Goal: Task Accomplishment & Management: Manage account settings

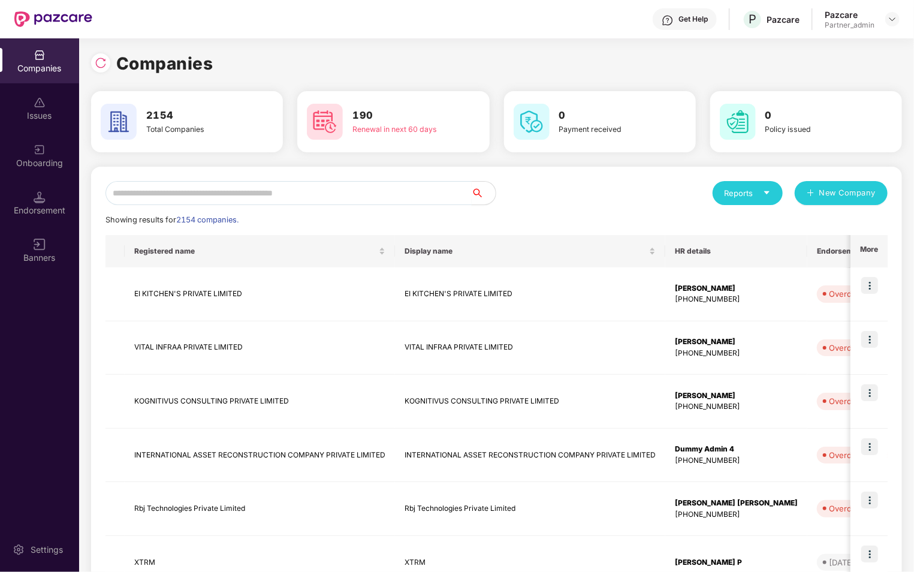
click at [215, 202] on input "text" at bounding box center [289, 193] width 366 height 24
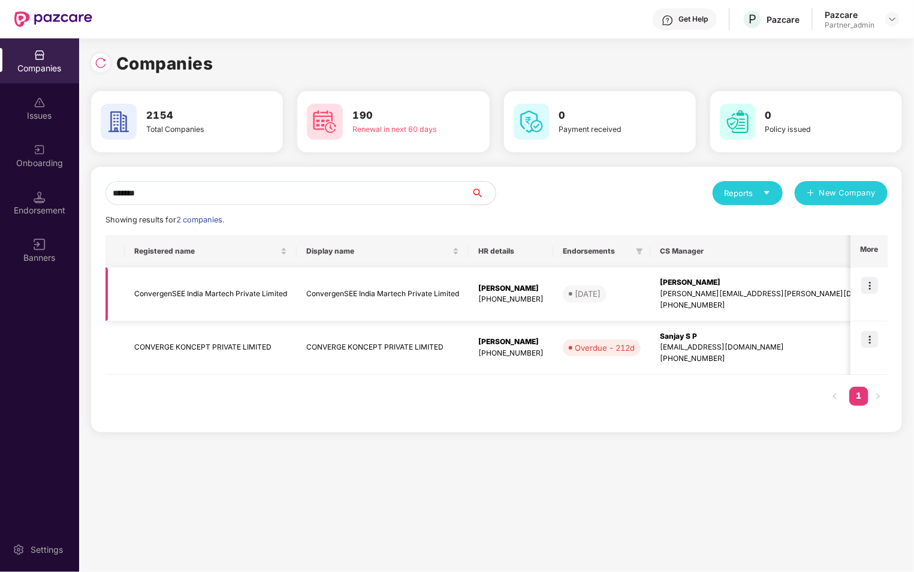
type input "*******"
click at [871, 281] on img at bounding box center [870, 285] width 17 height 17
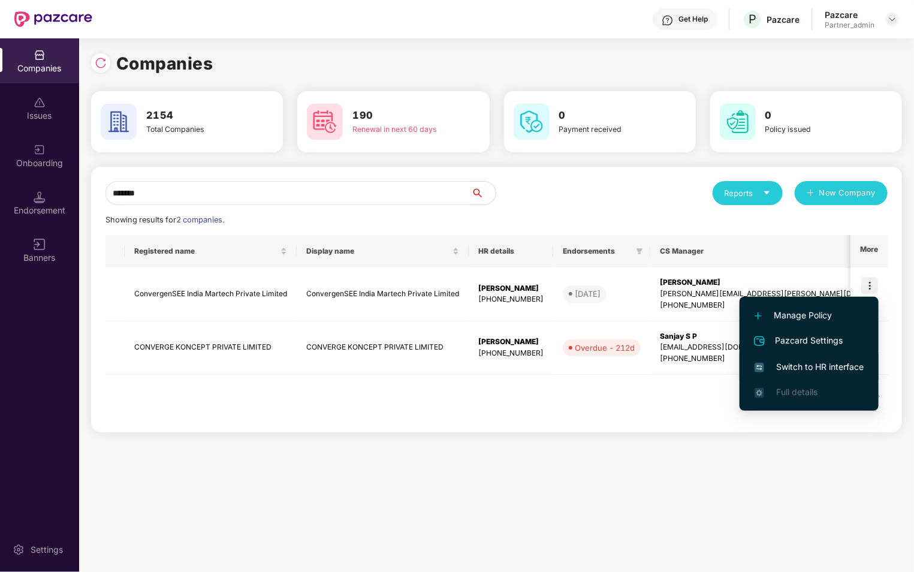
click at [775, 368] on span "Switch to HR interface" at bounding box center [809, 366] width 109 height 13
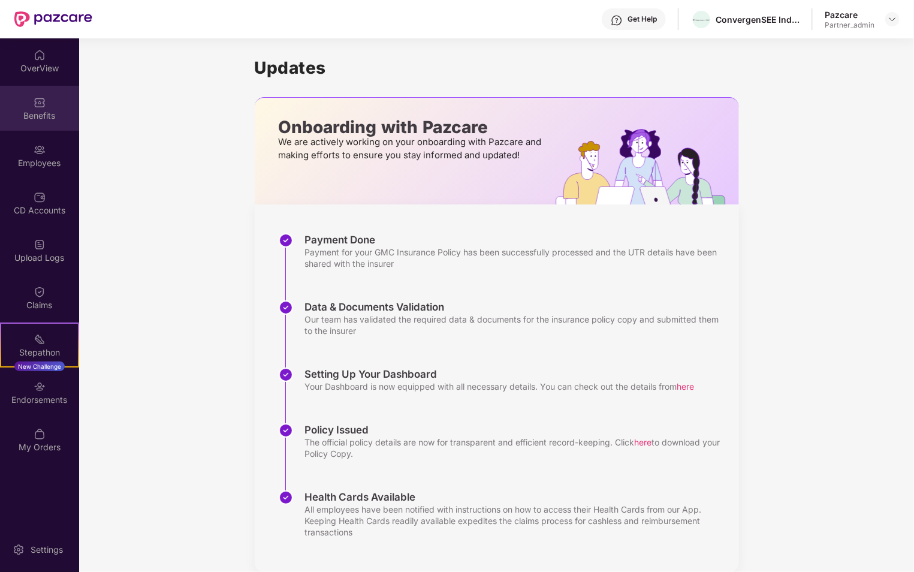
click at [51, 124] on div "Benefits" at bounding box center [39, 108] width 79 height 45
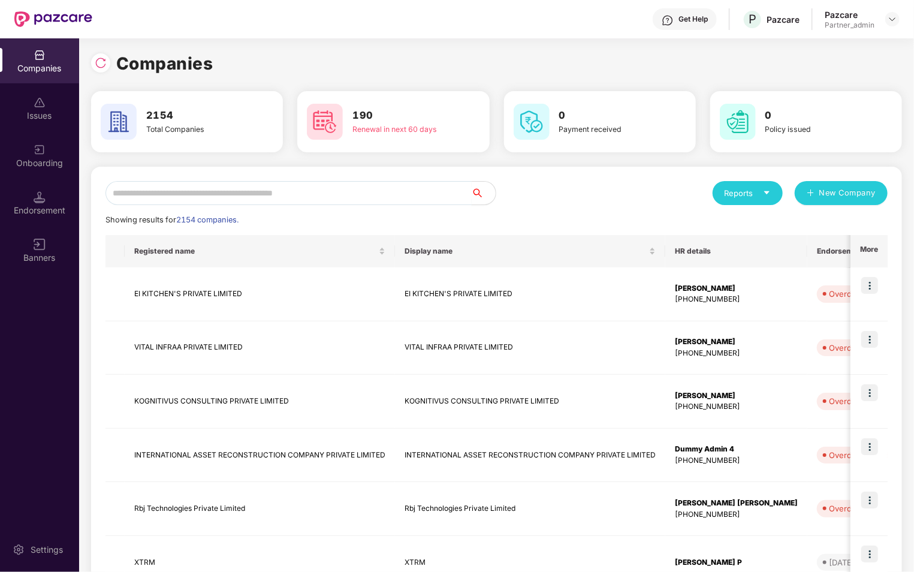
click at [203, 185] on input "text" at bounding box center [289, 193] width 366 height 24
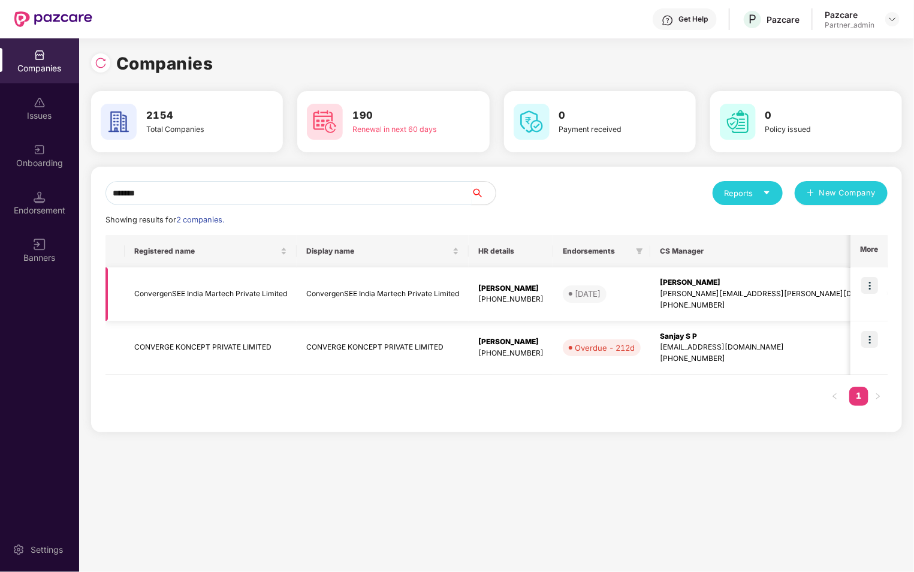
type input "*******"
click at [868, 287] on img at bounding box center [870, 285] width 17 height 17
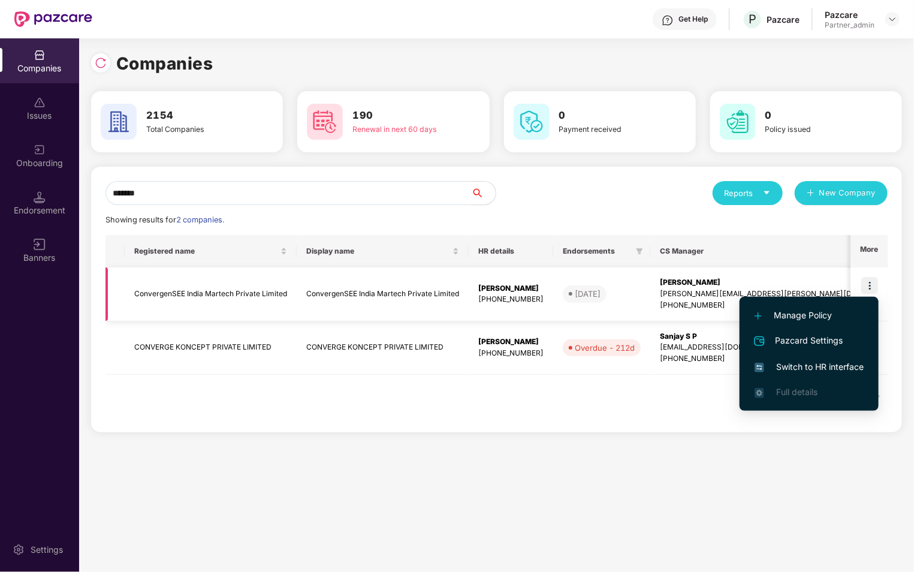
click at [651, 288] on td "[DATE]" at bounding box center [601, 294] width 97 height 54
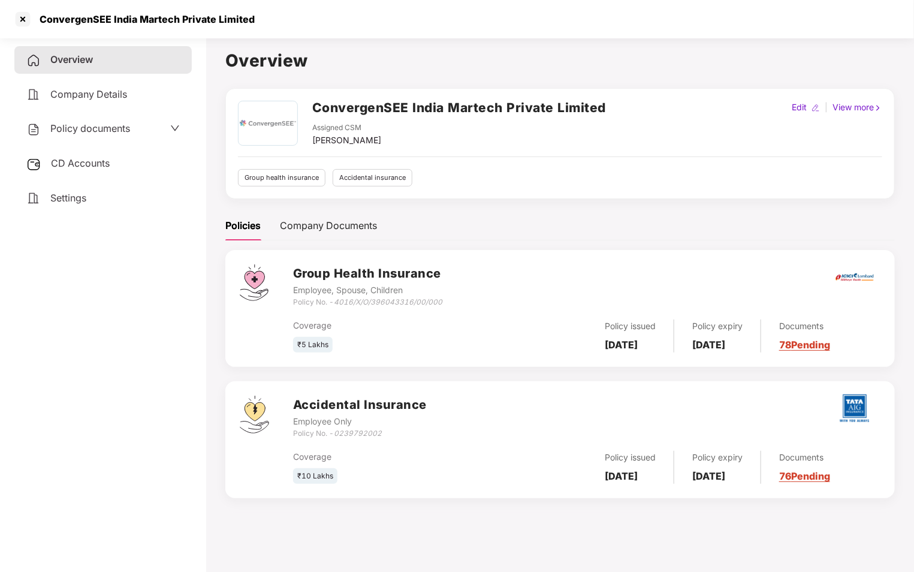
click at [69, 203] on span "Settings" at bounding box center [68, 198] width 36 height 12
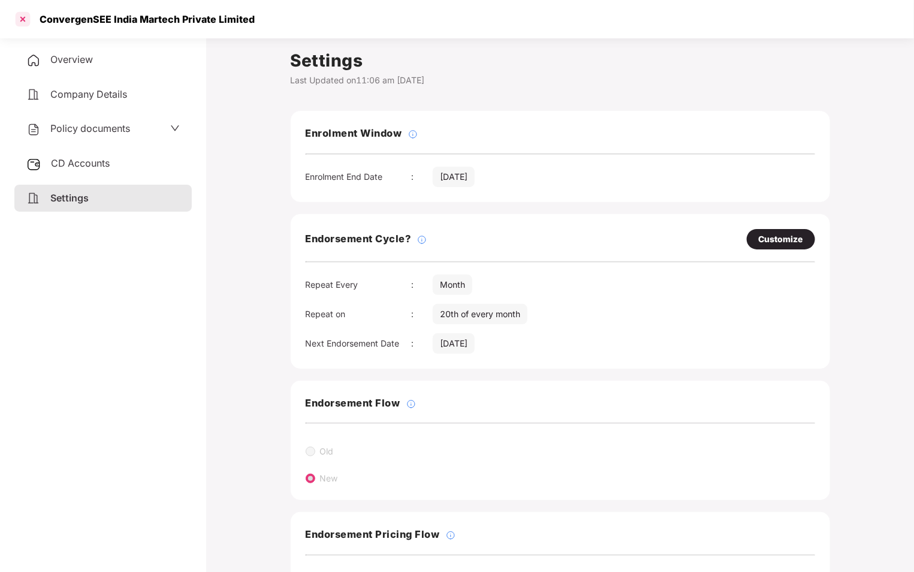
click at [27, 17] on div at bounding box center [22, 19] width 19 height 19
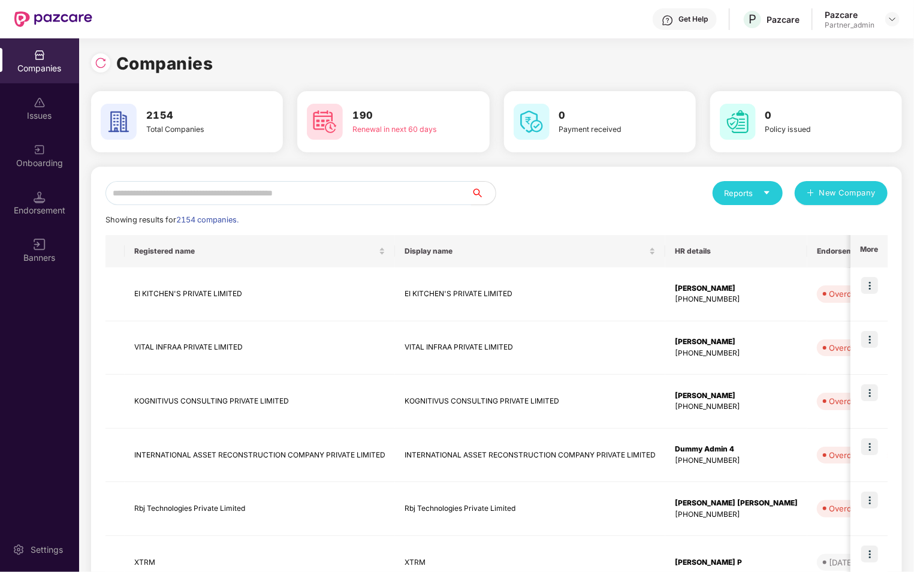
click at [53, 184] on div "Endorsement" at bounding box center [39, 202] width 79 height 45
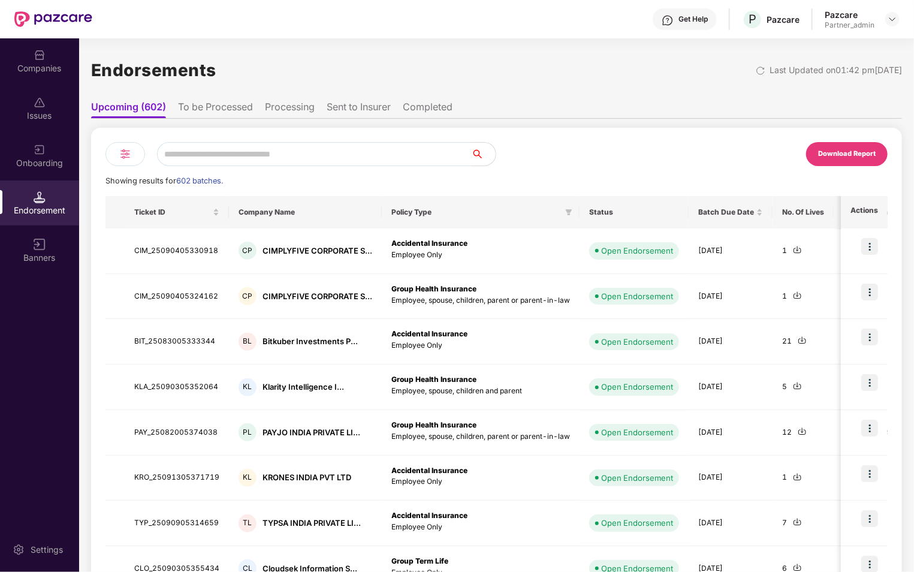
click at [180, 109] on li "To be Processed" at bounding box center [215, 109] width 75 height 17
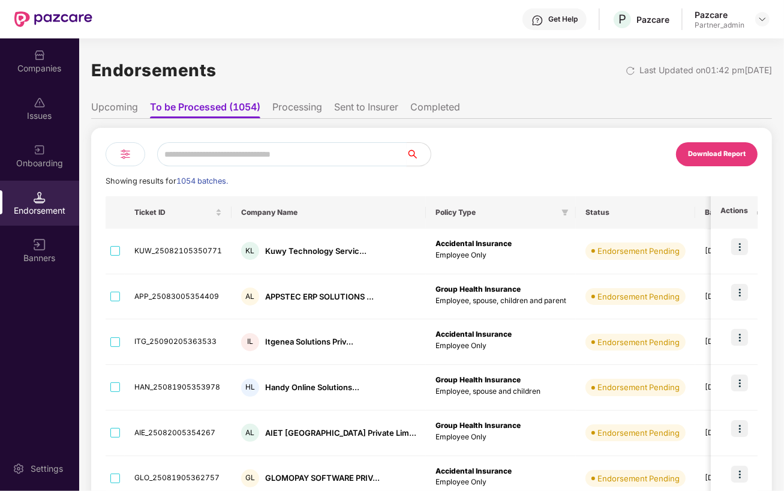
click at [197, 158] on input "text" at bounding box center [281, 154] width 249 height 24
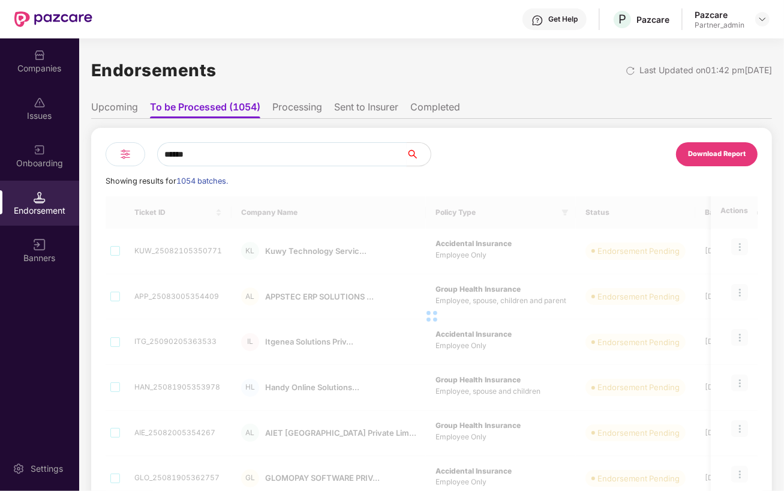
type input "*******"
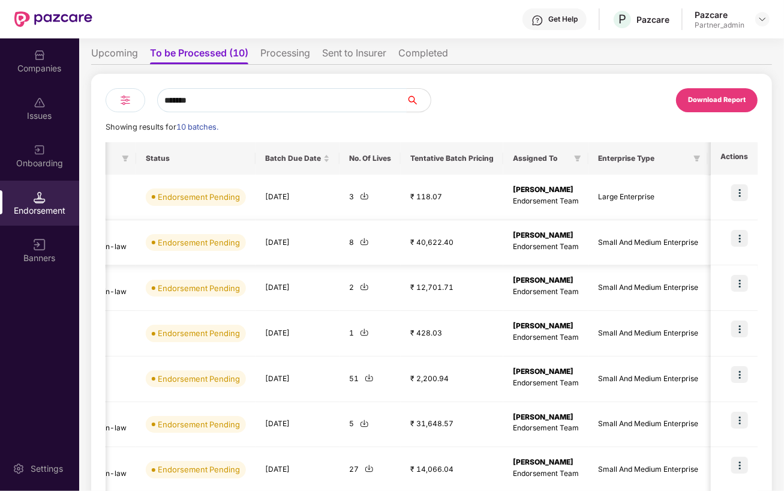
scroll to position [0, 228]
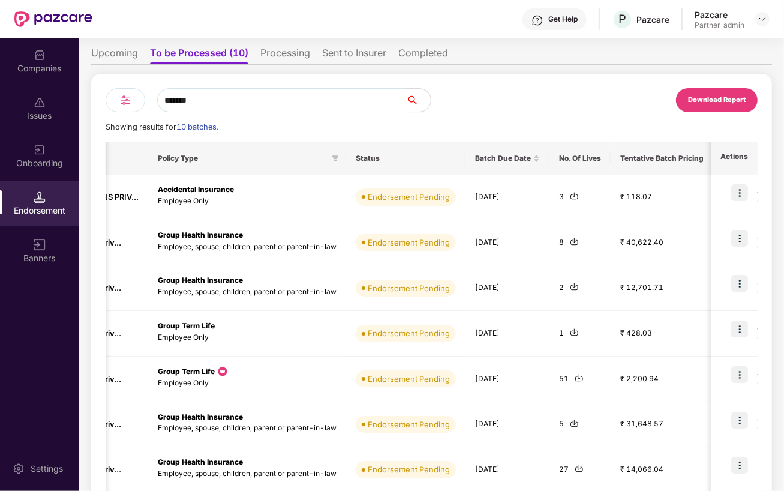
click at [24, 66] on div "Companies" at bounding box center [39, 68] width 79 height 12
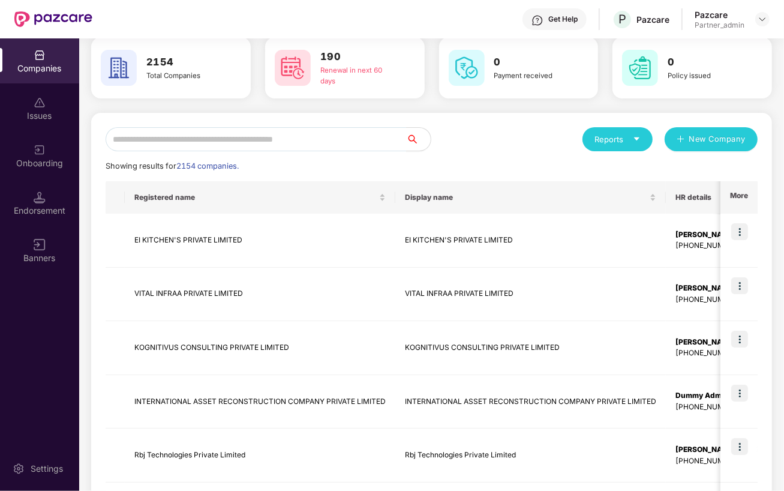
scroll to position [0, 0]
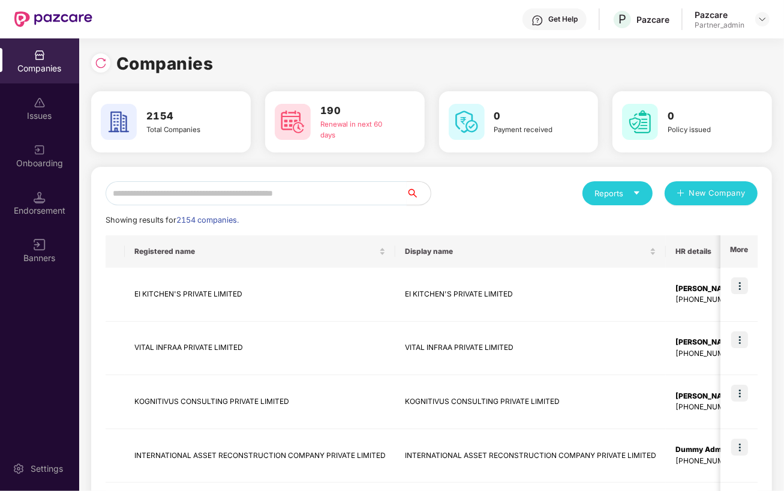
click at [226, 191] on input "text" at bounding box center [256, 193] width 301 height 24
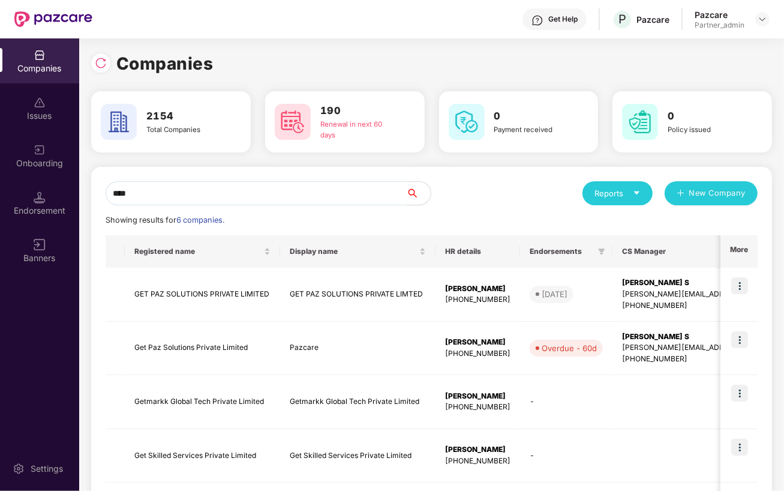
click at [226, 191] on input "***" at bounding box center [256, 193] width 301 height 24
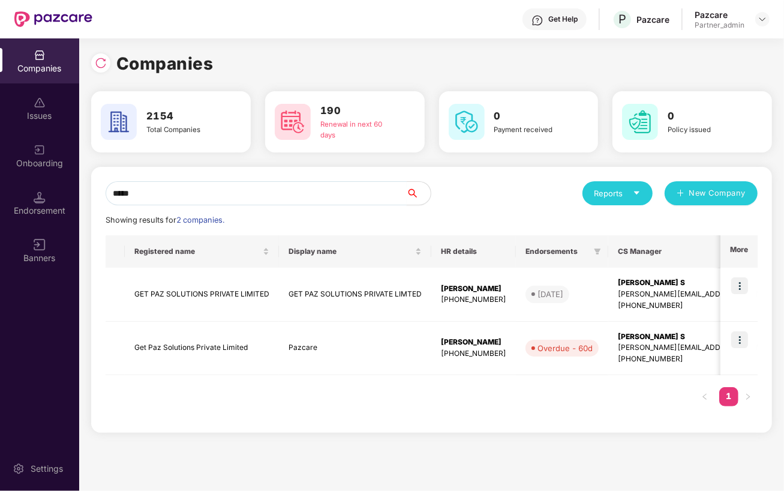
type input "******"
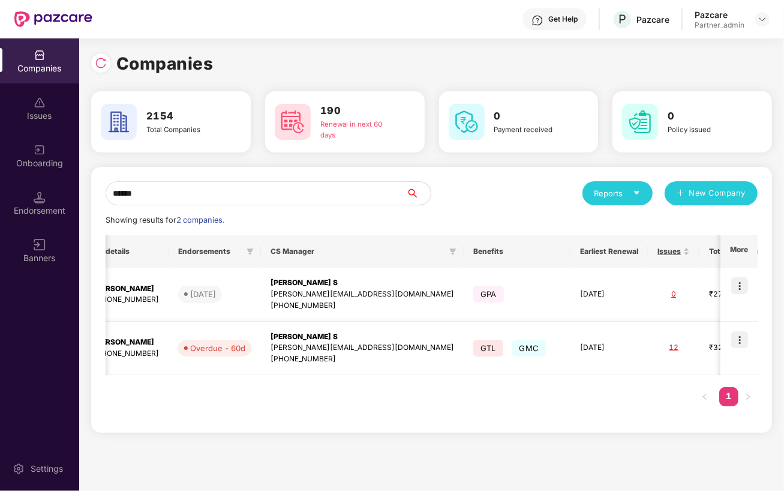
scroll to position [0, 437]
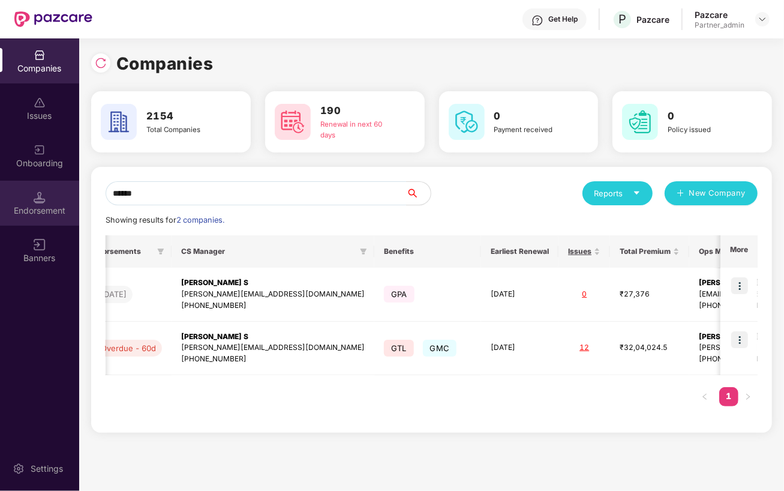
click at [34, 209] on div "Endorsement" at bounding box center [39, 210] width 79 height 12
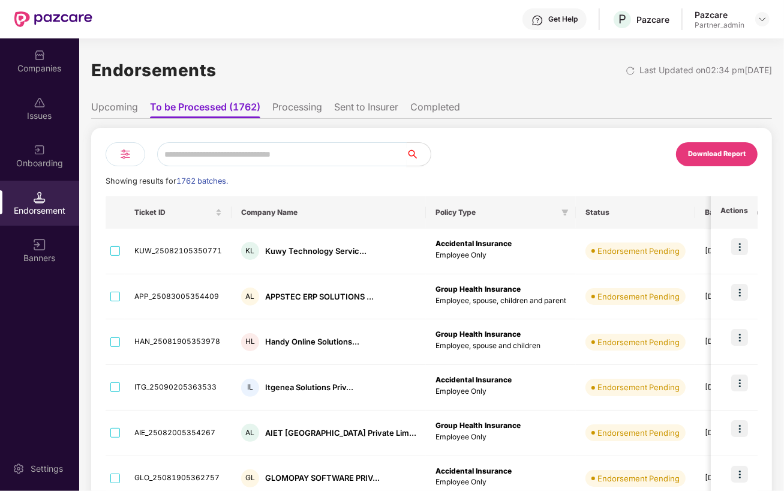
click at [237, 151] on input "text" at bounding box center [281, 154] width 249 height 24
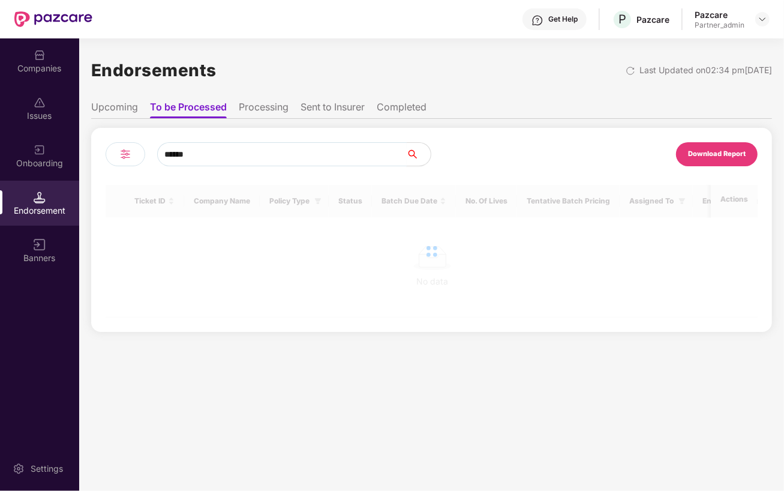
type input "*******"
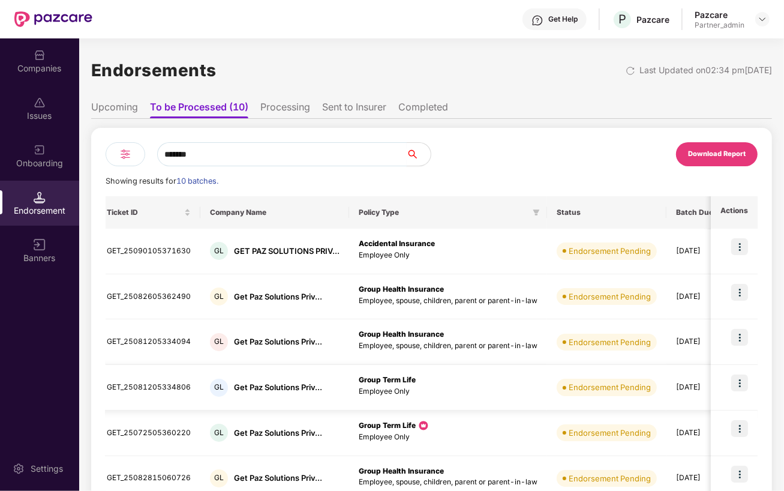
scroll to position [0, 0]
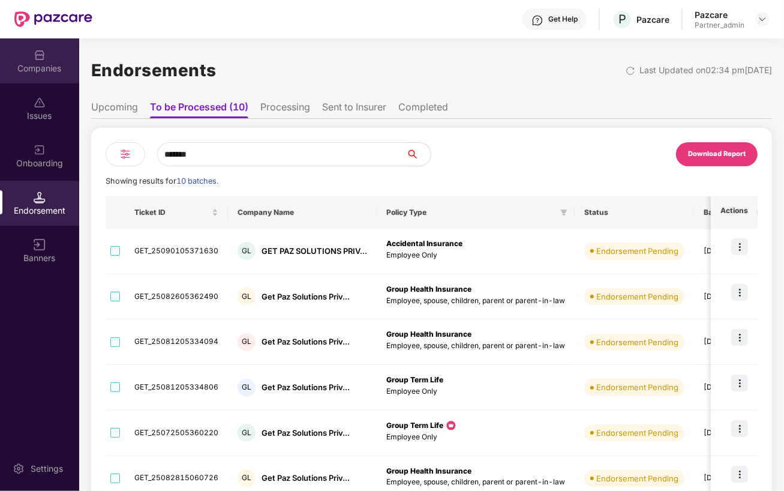
click at [55, 70] on div "Companies" at bounding box center [39, 68] width 79 height 12
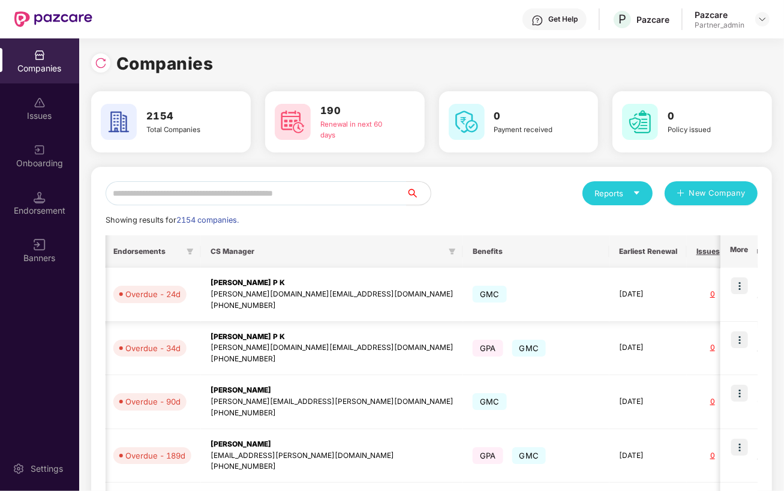
scroll to position [0, 706]
click at [35, 188] on div "Endorsement" at bounding box center [39, 202] width 79 height 45
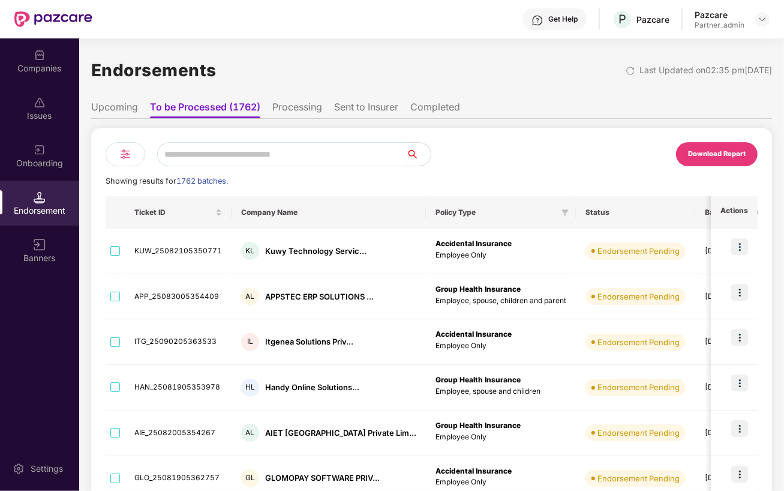
click at [264, 160] on input "text" at bounding box center [281, 154] width 249 height 24
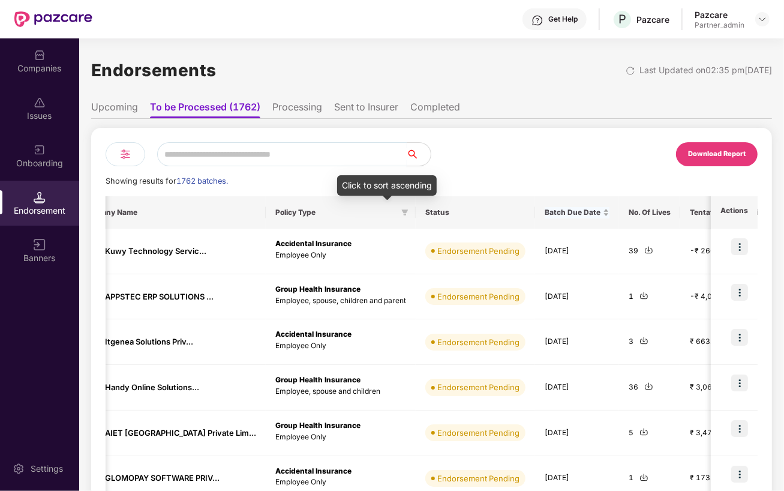
scroll to position [0, 0]
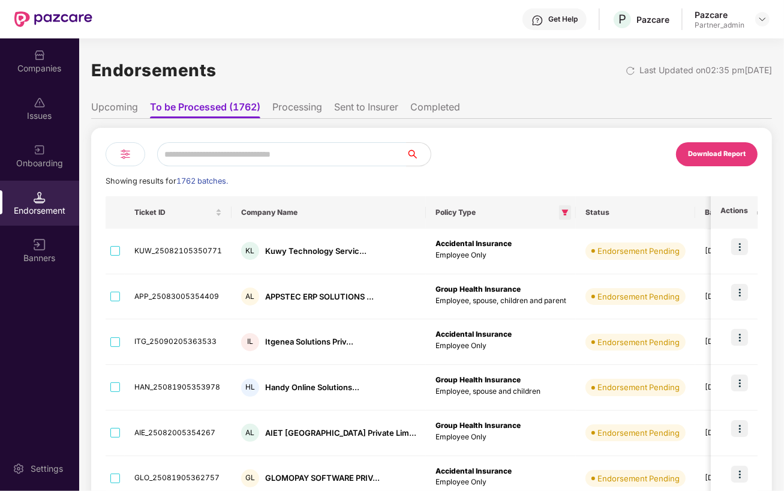
click at [559, 207] on span at bounding box center [565, 212] width 12 height 14
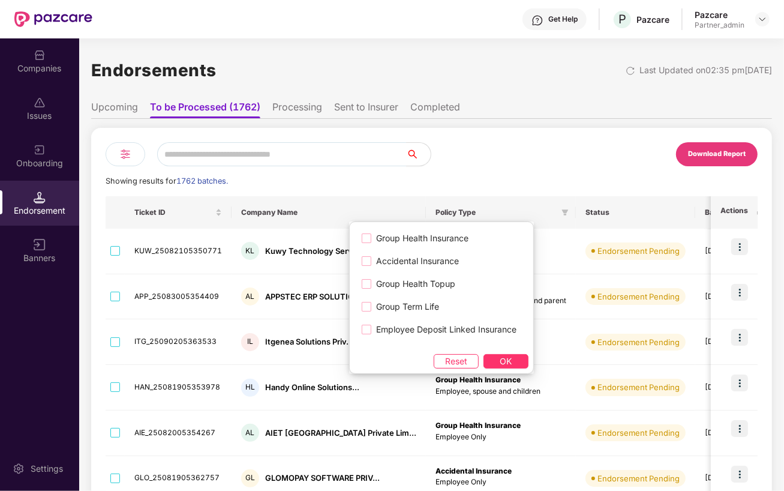
click at [497, 182] on div "Showing results for 1762 batches." at bounding box center [432, 181] width 652 height 12
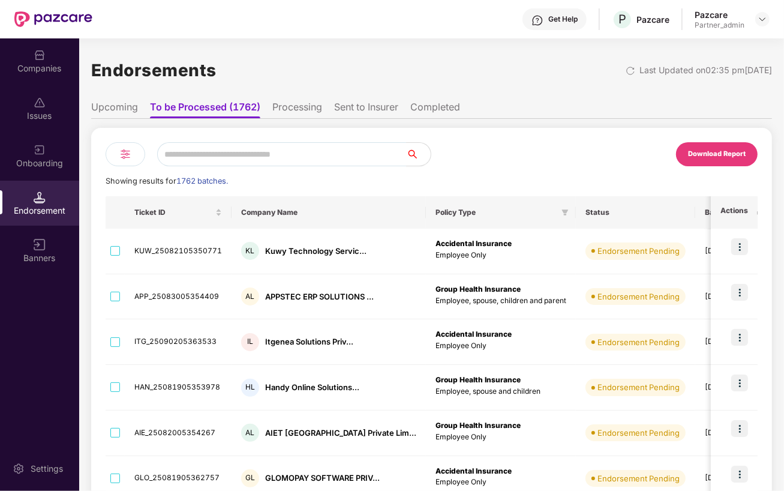
click at [128, 142] on div at bounding box center [126, 154] width 40 height 24
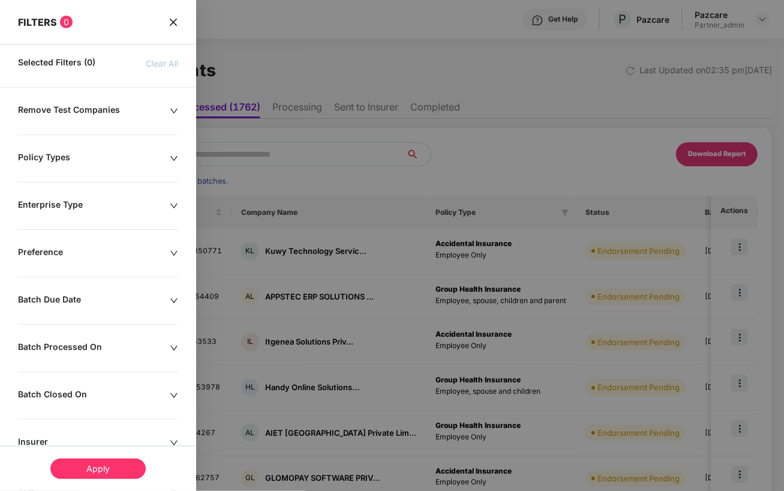
click at [173, 21] on icon "close" at bounding box center [173, 21] width 7 height 7
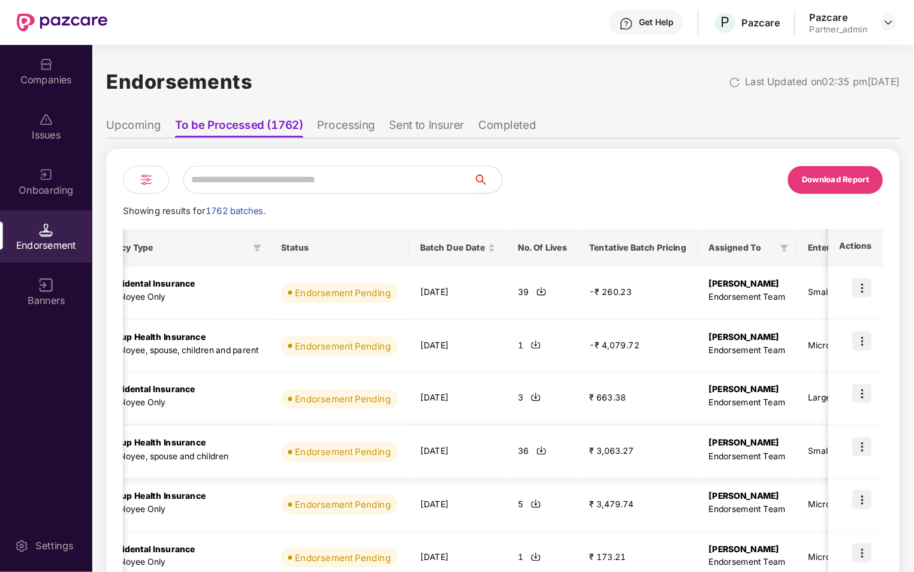
scroll to position [0, 345]
